Goal: Transaction & Acquisition: Book appointment/travel/reservation

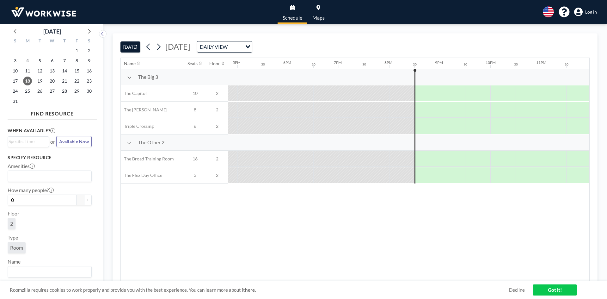
scroll to position [0, 854]
click at [590, 12] on span "Log in" at bounding box center [592, 12] width 12 height 6
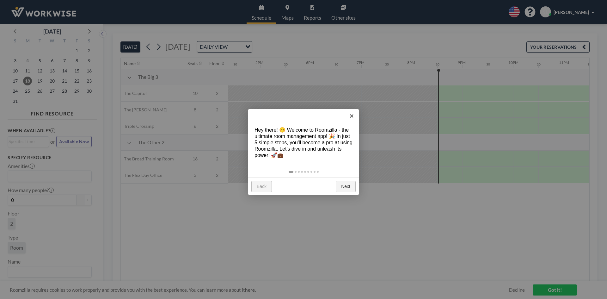
scroll to position [0, 854]
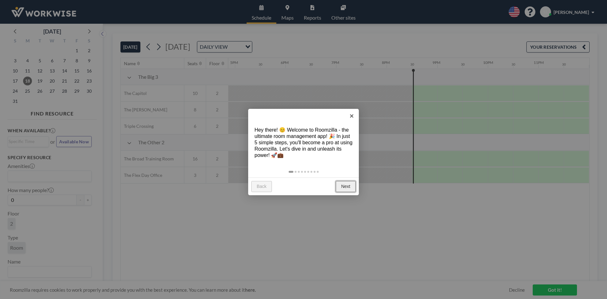
click at [348, 184] on link "Next" at bounding box center [346, 186] width 20 height 11
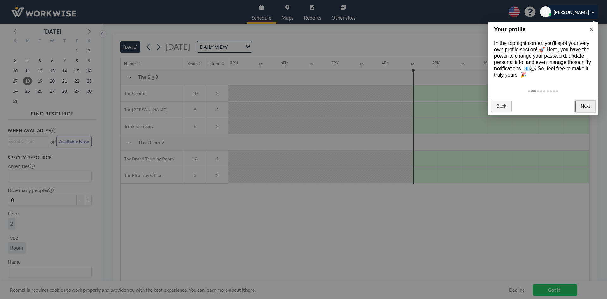
click at [583, 112] on link "Next" at bounding box center [586, 106] width 20 height 11
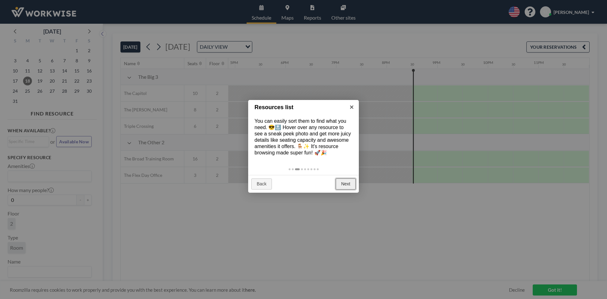
click at [347, 190] on link "Next" at bounding box center [346, 183] width 20 height 11
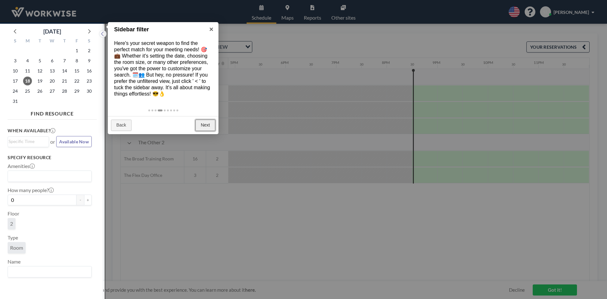
scroll to position [2, 0]
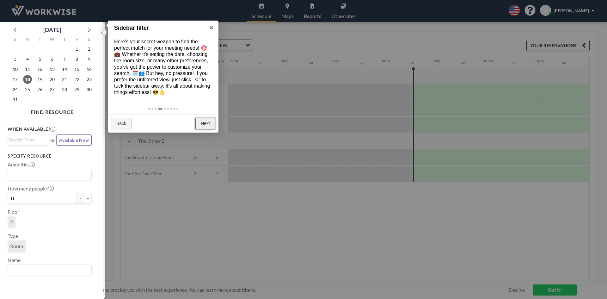
click at [205, 125] on link "Next" at bounding box center [206, 123] width 20 height 11
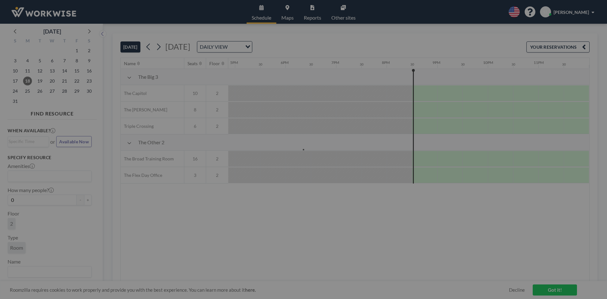
scroll to position [0, 0]
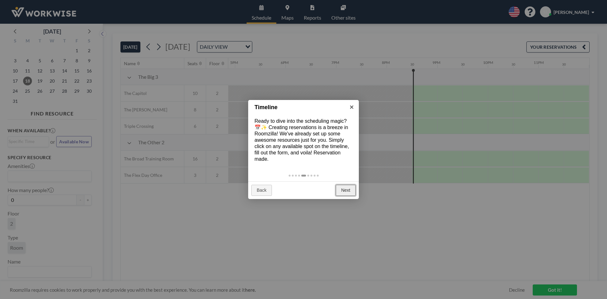
click at [342, 190] on link "Next" at bounding box center [346, 190] width 20 height 11
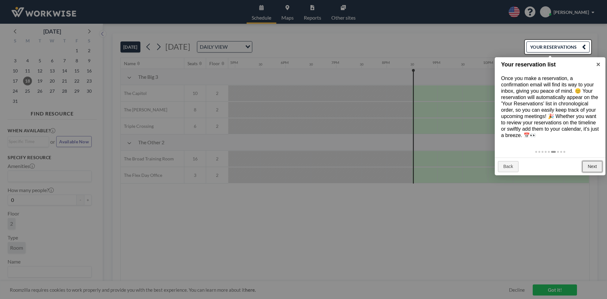
click at [594, 172] on link "Next" at bounding box center [593, 166] width 20 height 11
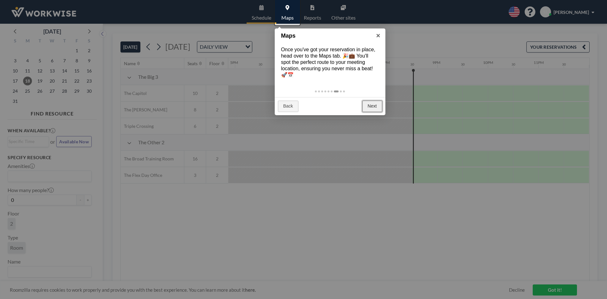
click at [377, 107] on link "Next" at bounding box center [373, 106] width 20 height 11
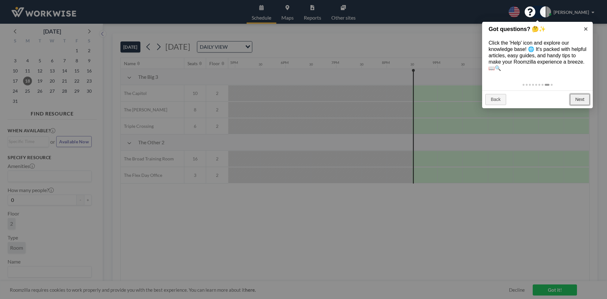
click at [580, 98] on link "Next" at bounding box center [580, 99] width 20 height 11
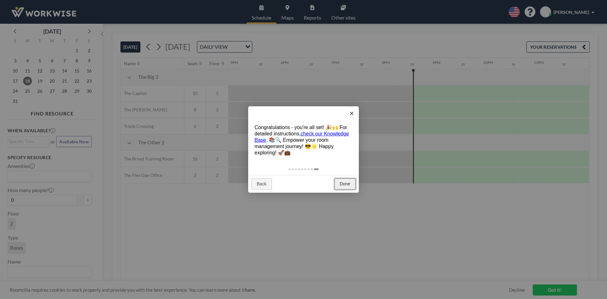
click at [346, 183] on link "Done" at bounding box center [345, 183] width 21 height 11
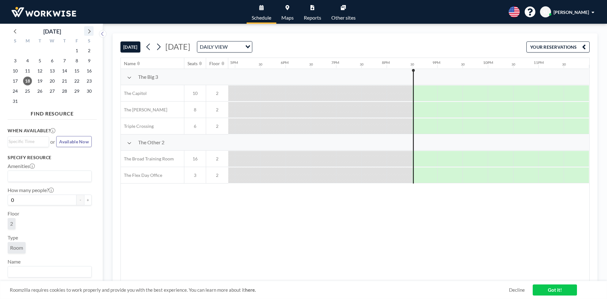
click at [91, 31] on icon at bounding box center [89, 31] width 8 height 8
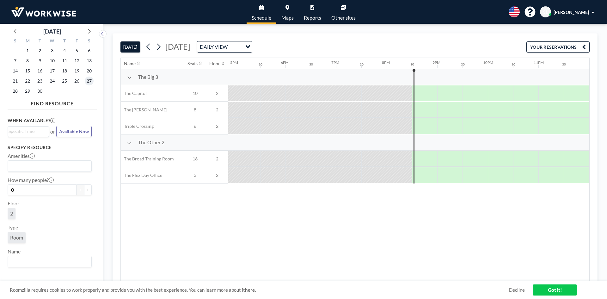
click at [89, 81] on span "27" at bounding box center [89, 81] width 9 height 9
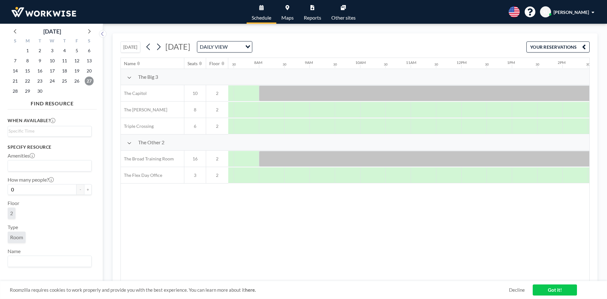
scroll to position [0, 380]
click at [445, 111] on div at bounding box center [443, 110] width 25 height 16
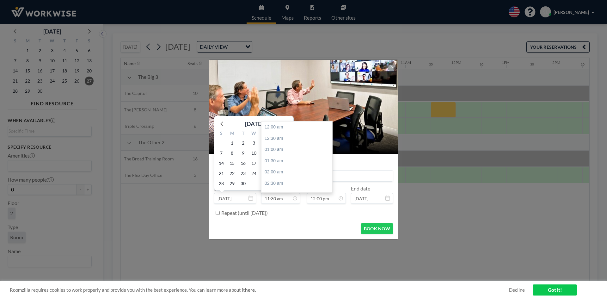
scroll to position [259, 0]
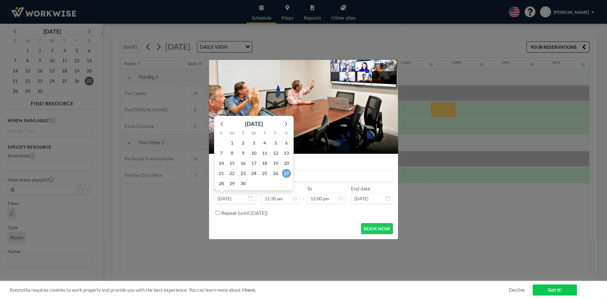
click at [287, 174] on span "27" at bounding box center [286, 173] width 9 height 9
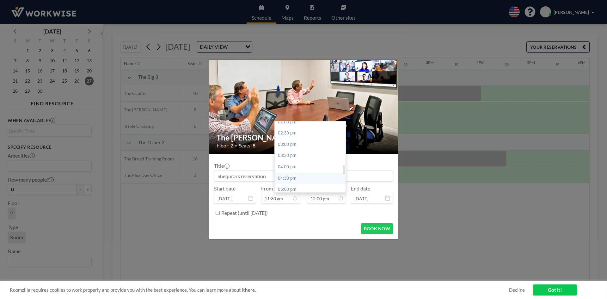
scroll to position [333, 0]
click at [301, 142] on div "03:30 pm" at bounding box center [312, 142] width 74 height 11
type input "03:30 pm"
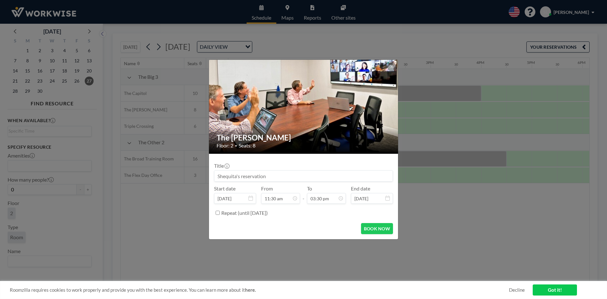
scroll to position [349, 0]
click at [264, 177] on input at bounding box center [303, 176] width 178 height 11
click at [245, 179] on input at bounding box center [303, 176] width 178 height 11
click at [255, 177] on input "Social Media SMarter" at bounding box center [303, 176] width 178 height 11
type input "Social Media Smarter"
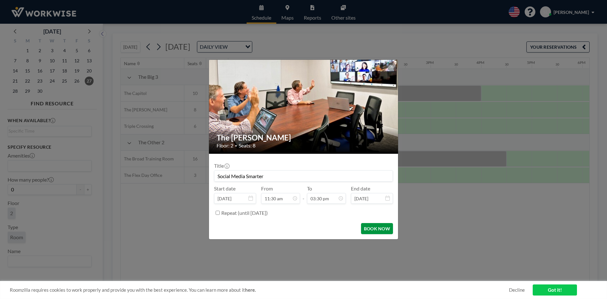
click at [382, 227] on button "BOOK NOW" at bounding box center [377, 228] width 32 height 11
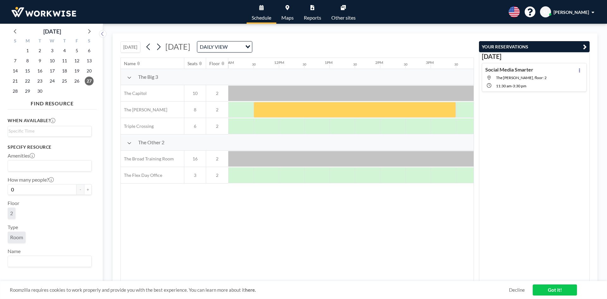
click at [564, 286] on link "Got it!" at bounding box center [555, 289] width 44 height 11
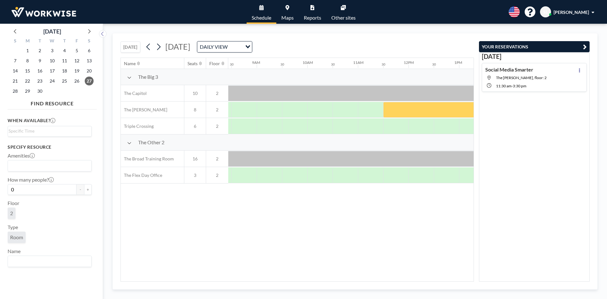
scroll to position [0, 425]
